Goal: Task Accomplishment & Management: Use online tool/utility

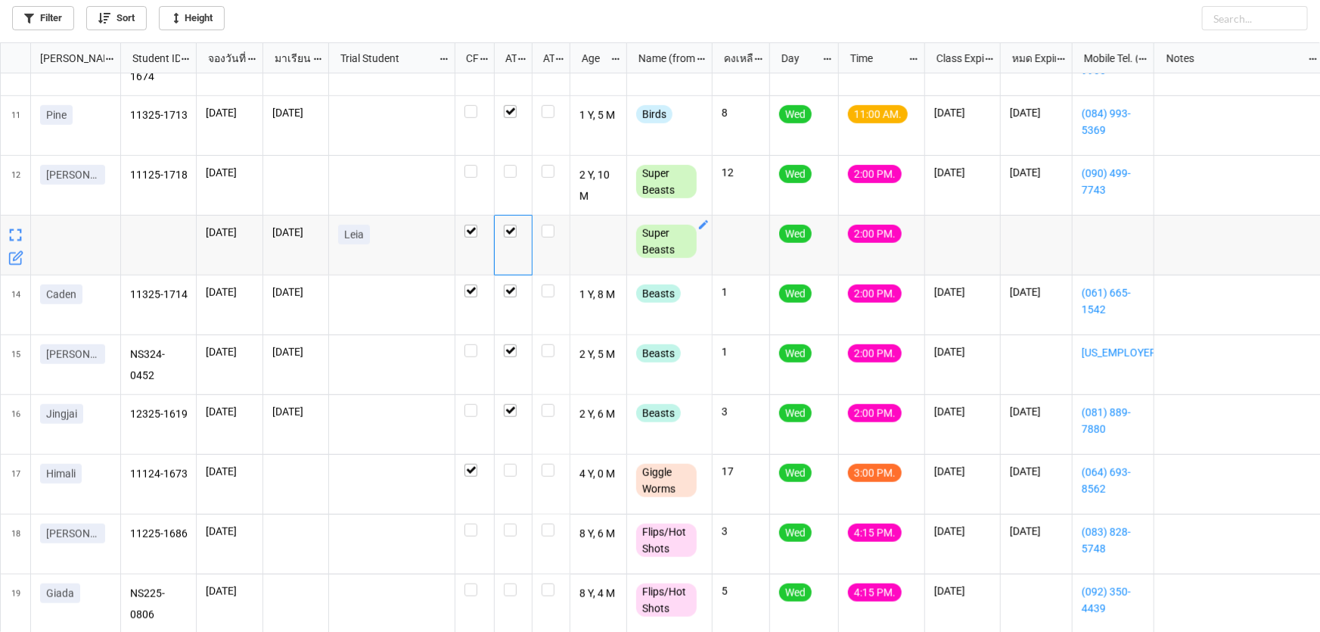
scroll to position [583, 0]
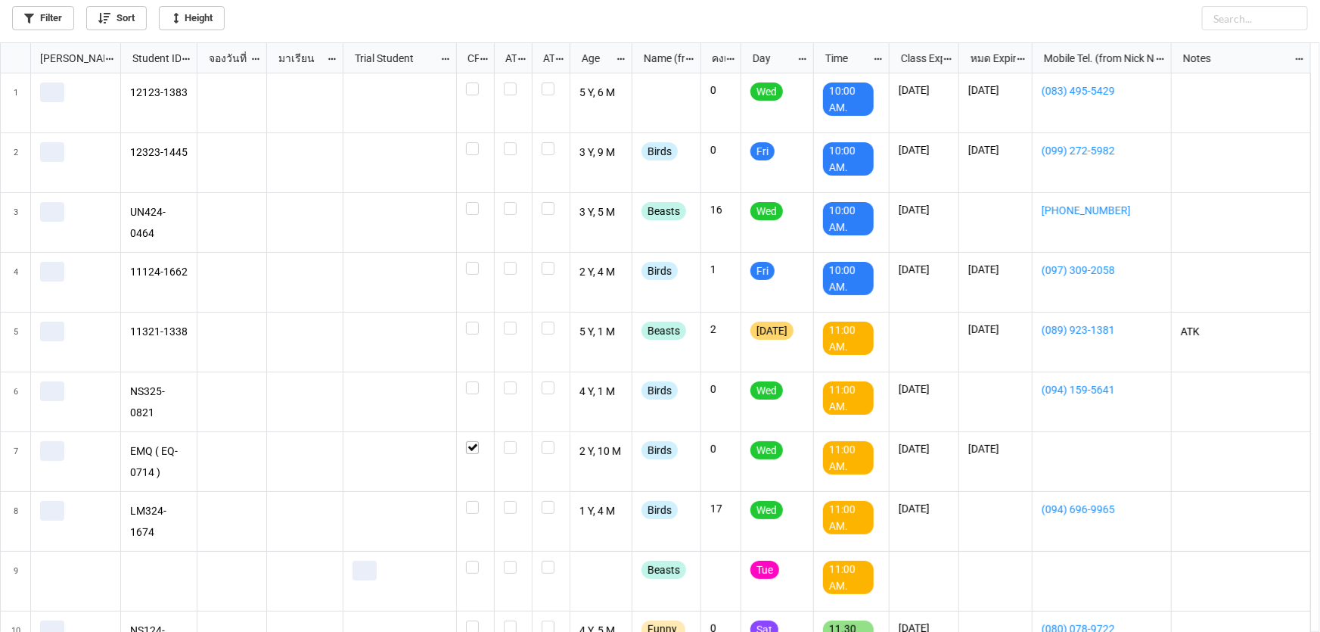
scroll to position [581, 1311]
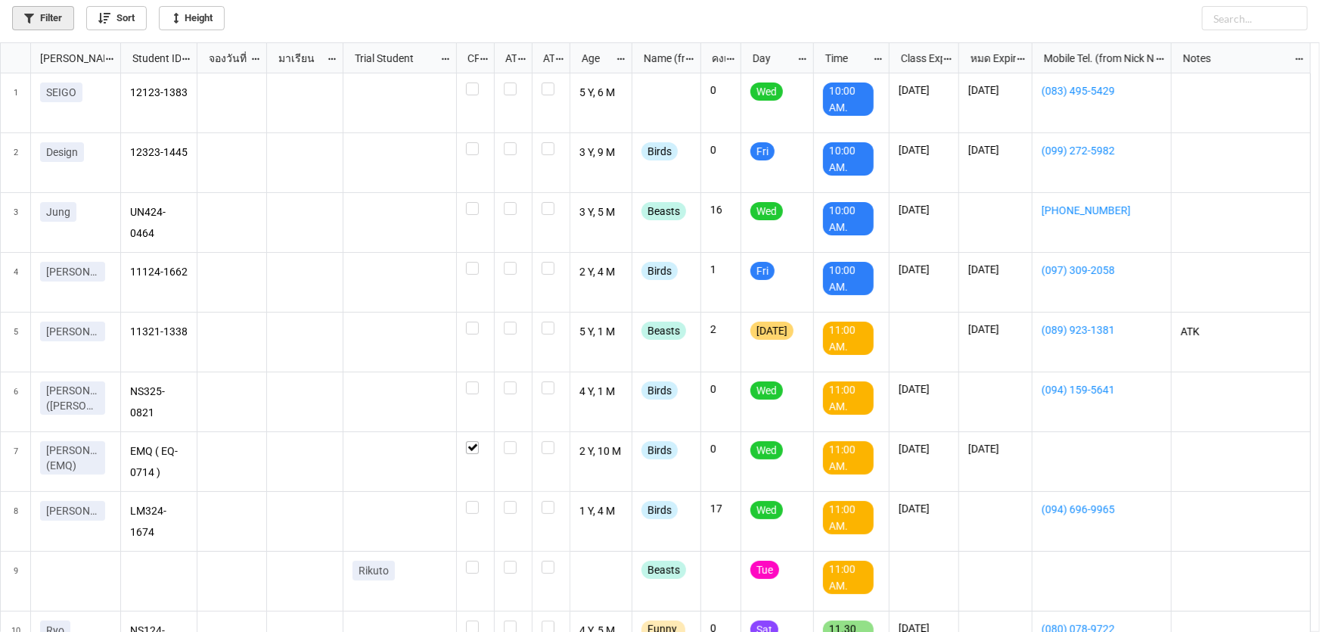
click at [61, 12] on link "Filter" at bounding box center [43, 18] width 62 height 24
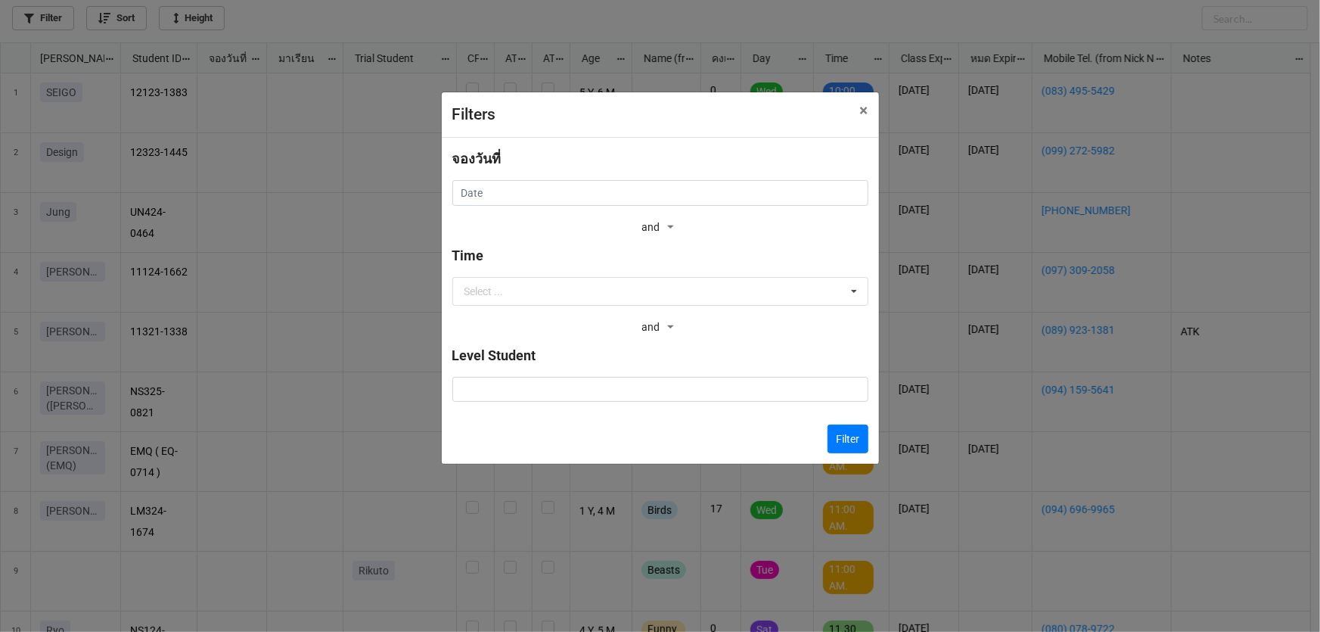
click at [547, 179] on div "จองวันที่" at bounding box center [660, 164] width 416 height 32
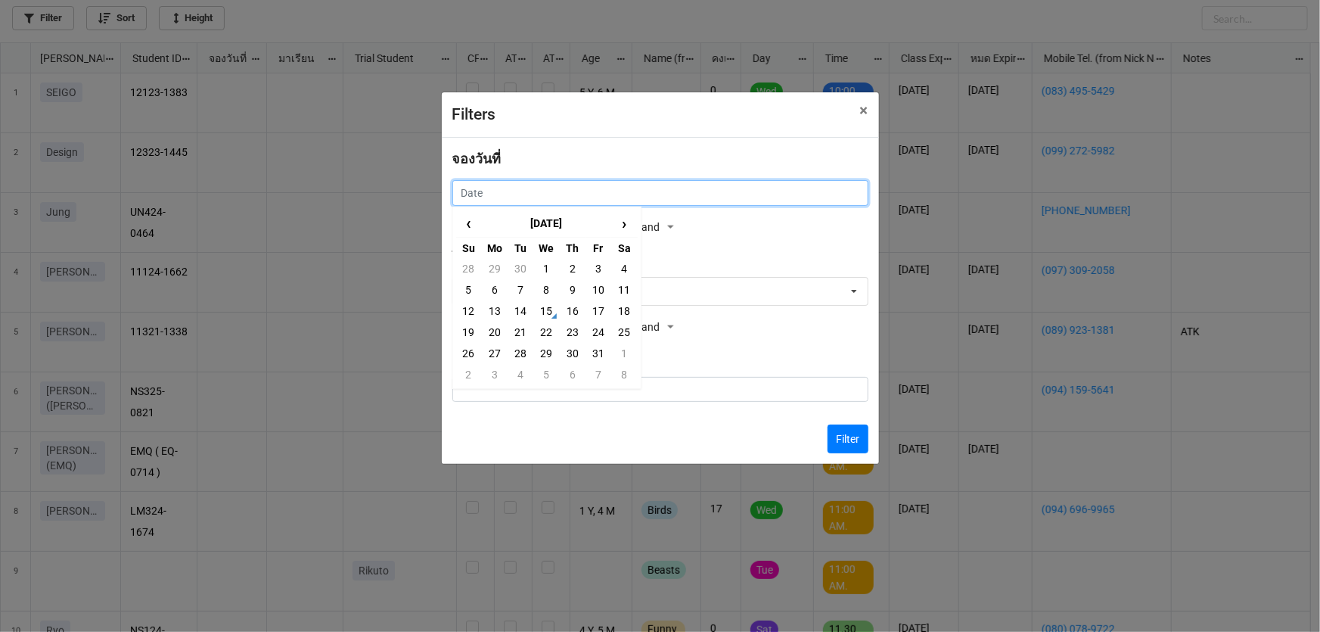
click at [549, 186] on input "text" at bounding box center [660, 193] width 416 height 26
click at [570, 310] on td "16" at bounding box center [573, 310] width 26 height 21
type input "16/10/2025"
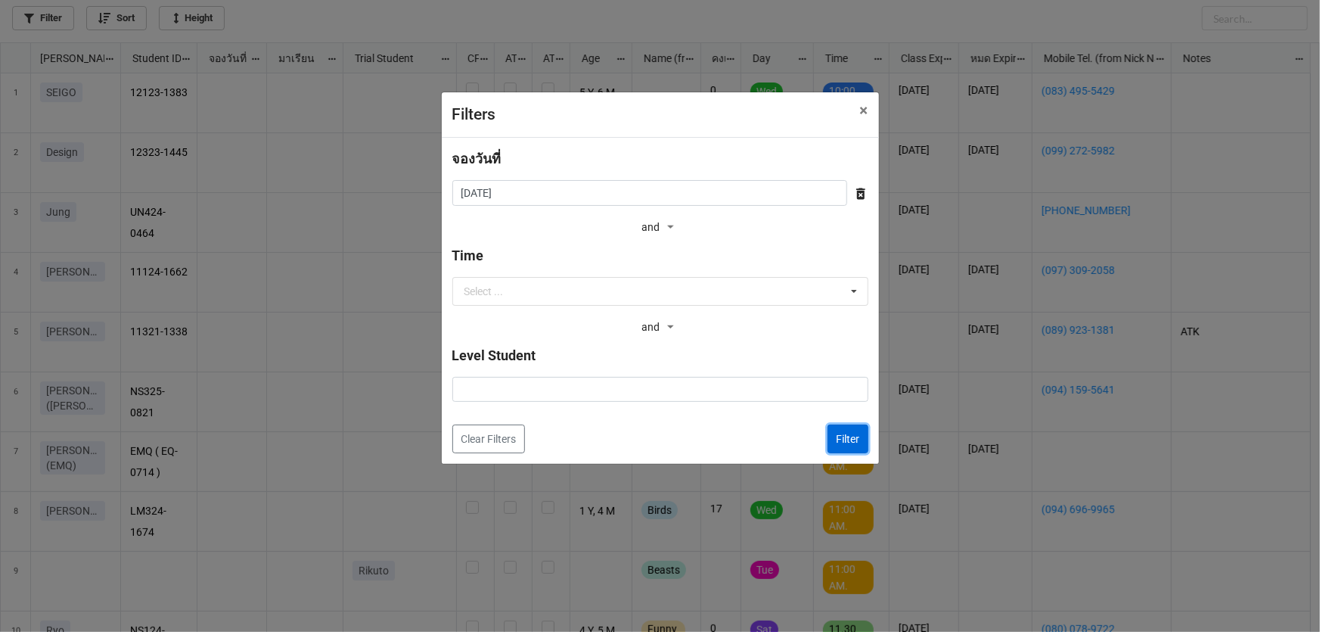
click at [843, 444] on button "Filter" at bounding box center [848, 438] width 41 height 29
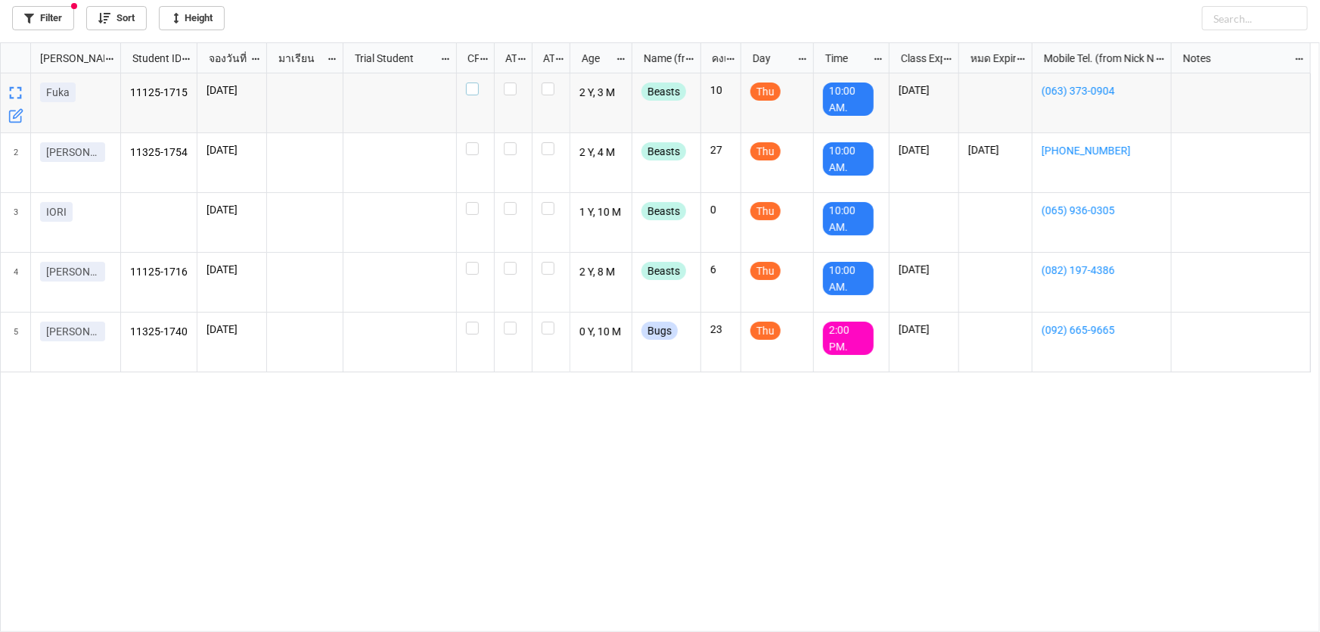
click at [477, 82] on label "grid" at bounding box center [475, 82] width 19 height 0
click at [477, 142] on label "grid" at bounding box center [475, 142] width 19 height 0
checkbox input "true"
click at [474, 202] on label "grid" at bounding box center [475, 202] width 19 height 0
click at [472, 262] on label "grid" at bounding box center [475, 262] width 19 height 0
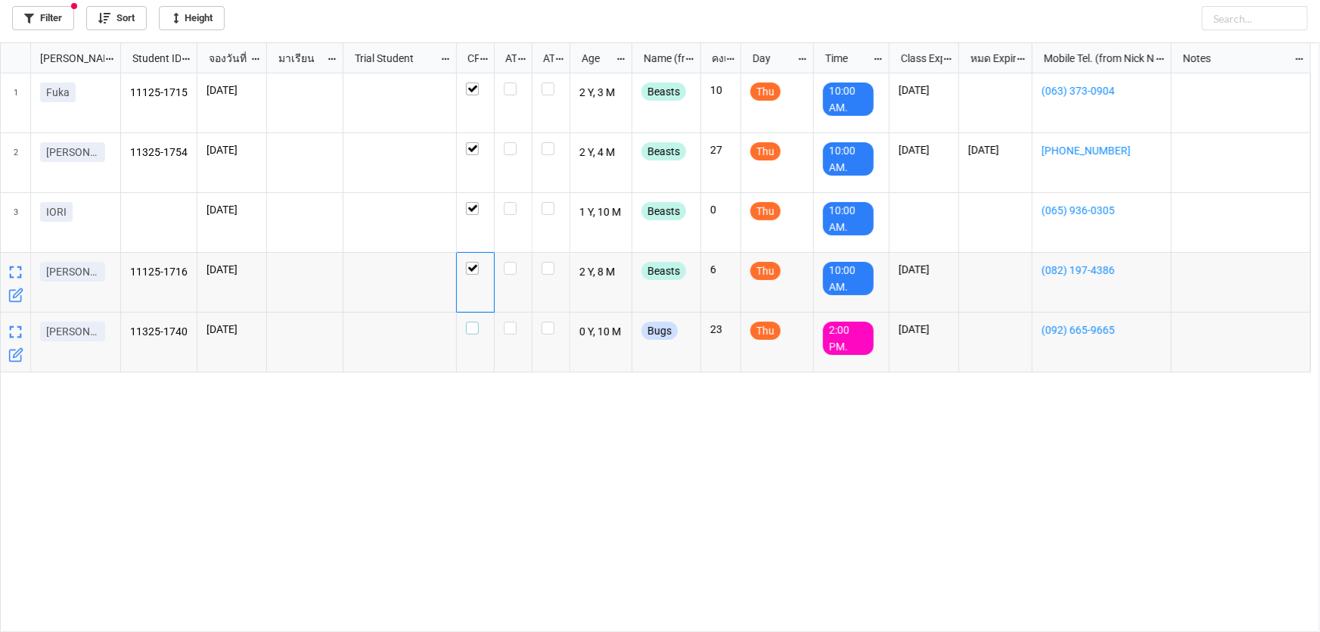
click at [480, 325] on div "grid" at bounding box center [475, 328] width 19 height 13
